Goal: Task Accomplishment & Management: Complete application form

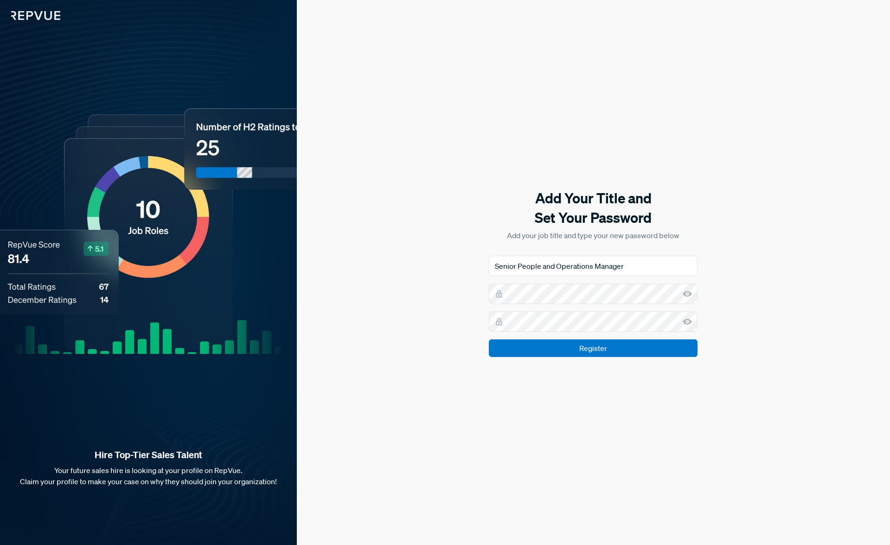
click at [687, 294] on icon at bounding box center [687, 293] width 9 height 9
click at [587, 358] on div "Add Your Title and Set Your Password Add your job title and type your new passw…" at bounding box center [593, 272] width 593 height 545
click at [580, 346] on input "Register" at bounding box center [593, 348] width 209 height 18
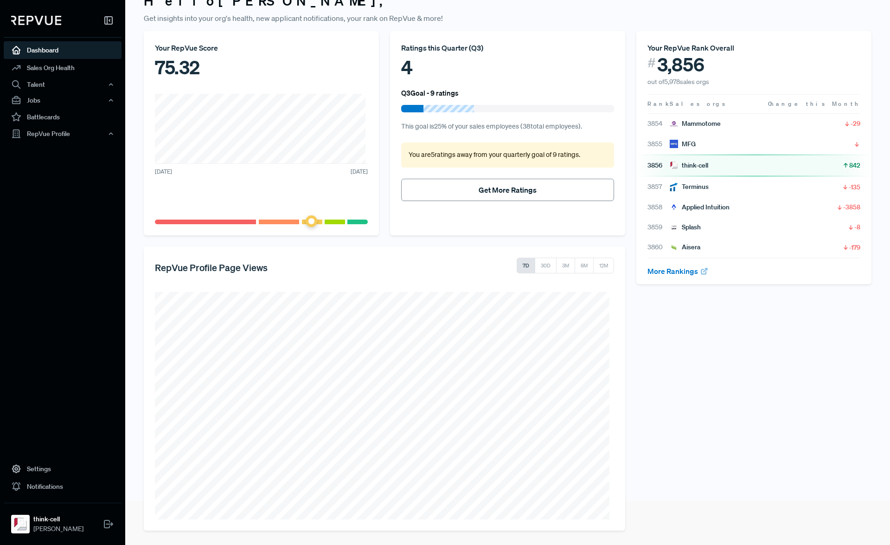
scroll to position [45, 0]
click at [42, 45] on link "Dashboard" at bounding box center [63, 50] width 118 height 18
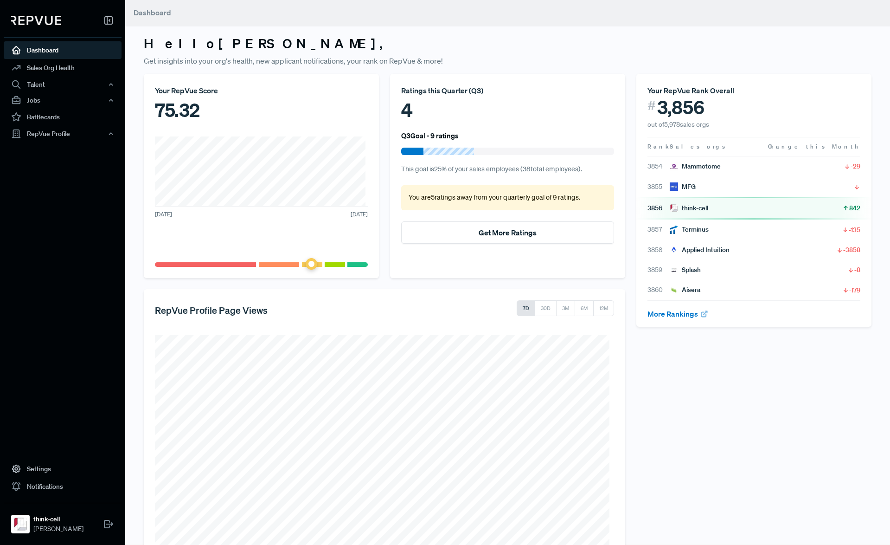
scroll to position [0, 0]
click at [103, 22] on icon at bounding box center [108, 20] width 11 height 11
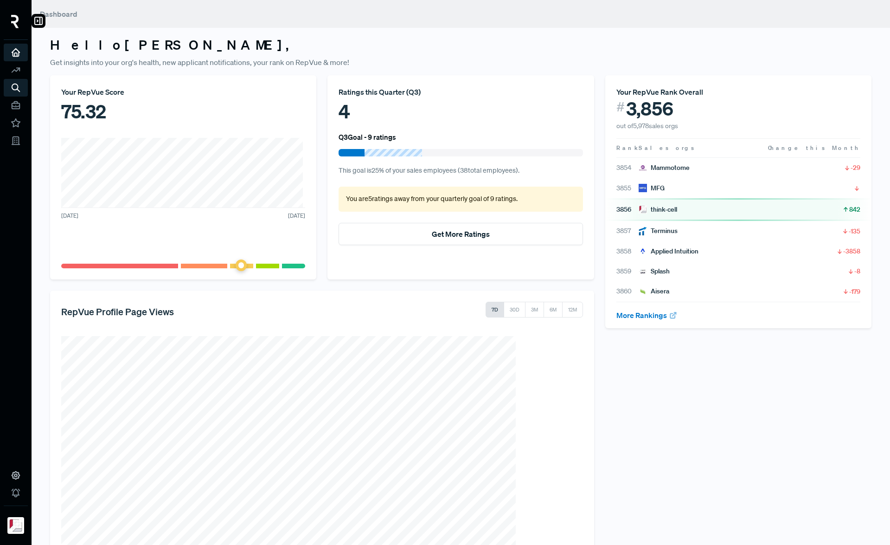
click at [19, 22] on div at bounding box center [16, 23] width 24 height 32
click at [34, 20] on icon at bounding box center [38, 20] width 11 height 11
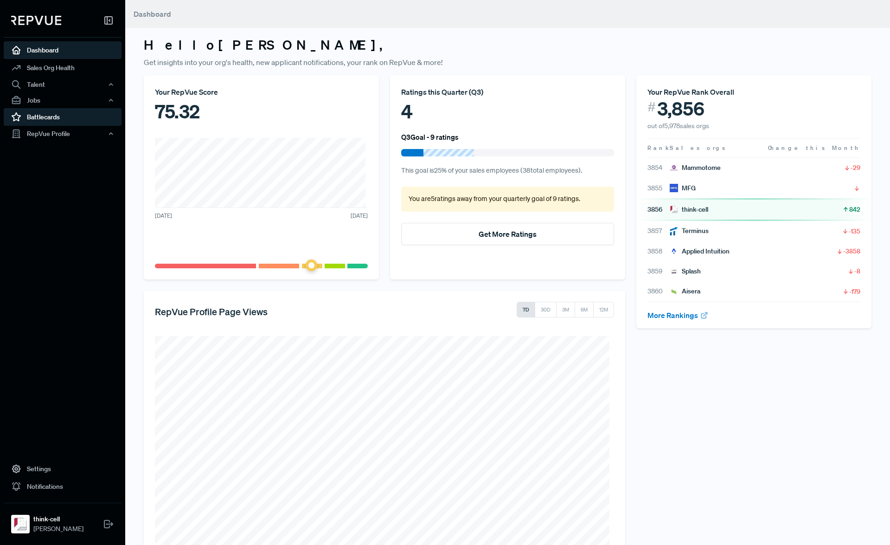
click at [44, 115] on link "Battlecards" at bounding box center [63, 117] width 118 height 18
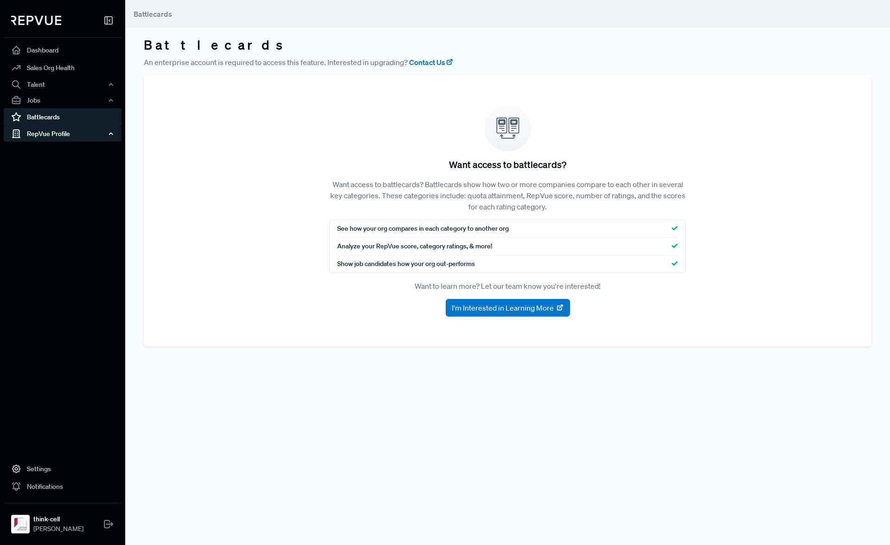
click at [38, 134] on div "RepVue Profile" at bounding box center [63, 134] width 118 height 16
click at [62, 165] on link "Reviews" at bounding box center [75, 166] width 118 height 15
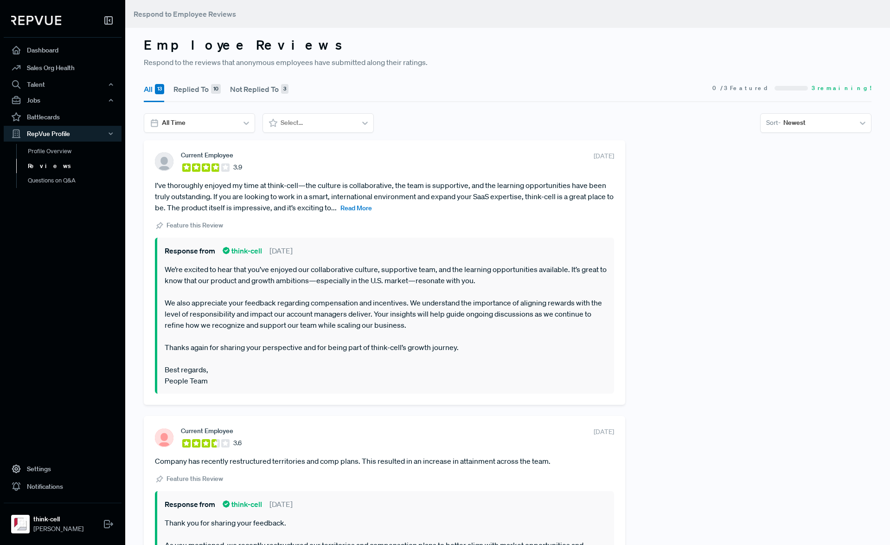
click at [372, 211] on span "Read More" at bounding box center [356, 208] width 32 height 8
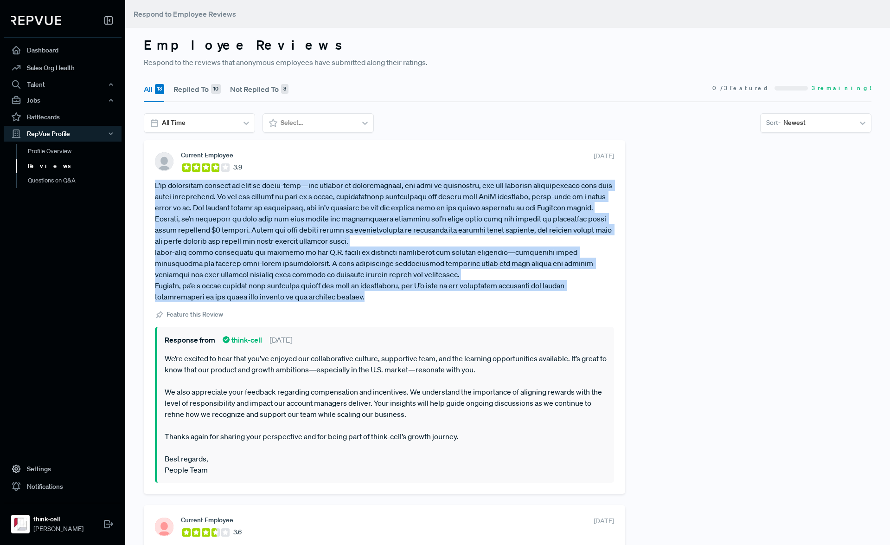
drag, startPoint x: 323, startPoint y: 294, endPoint x: 155, endPoint y: 184, distance: 200.7
click at [155, 184] on article at bounding box center [384, 241] width 459 height 122
drag, startPoint x: 155, startPoint y: 184, endPoint x: 166, endPoint y: 186, distance: 10.4
copy article "L’ip dolorsitam consect ad elit se doeiu-temp—inc utlabor et doloremagnaal, eni…"
